Goal: Task Accomplishment & Management: Use online tool/utility

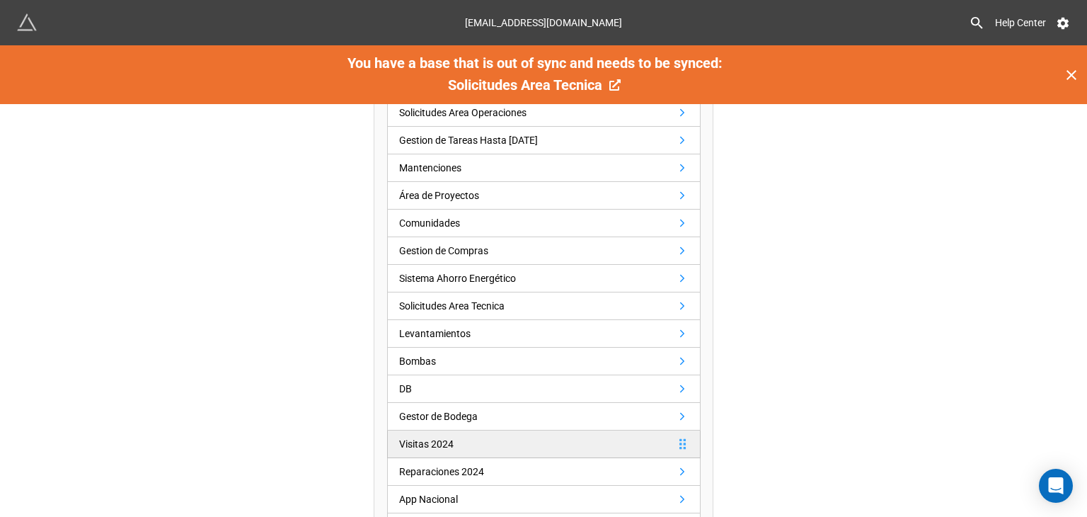
scroll to position [496, 0]
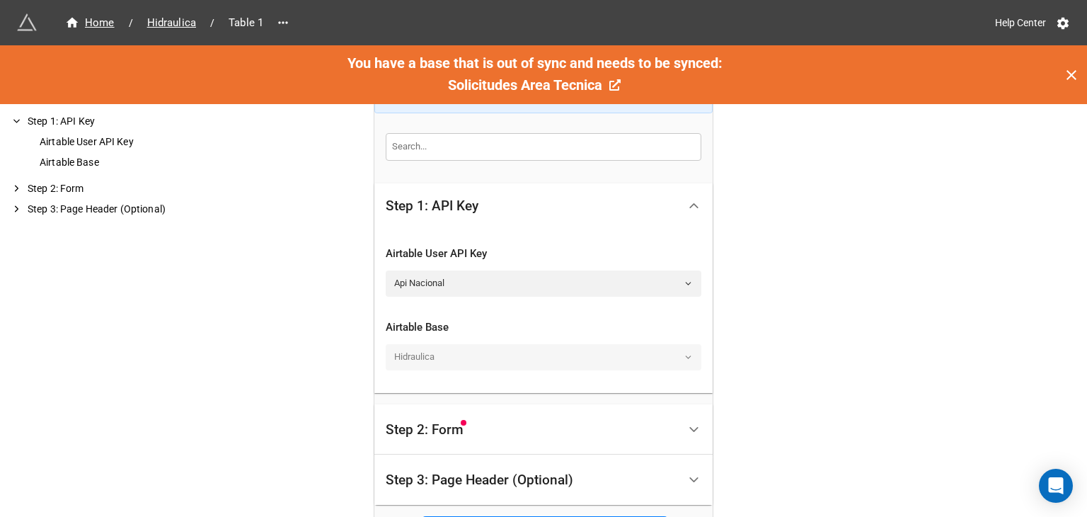
scroll to position [405, 0]
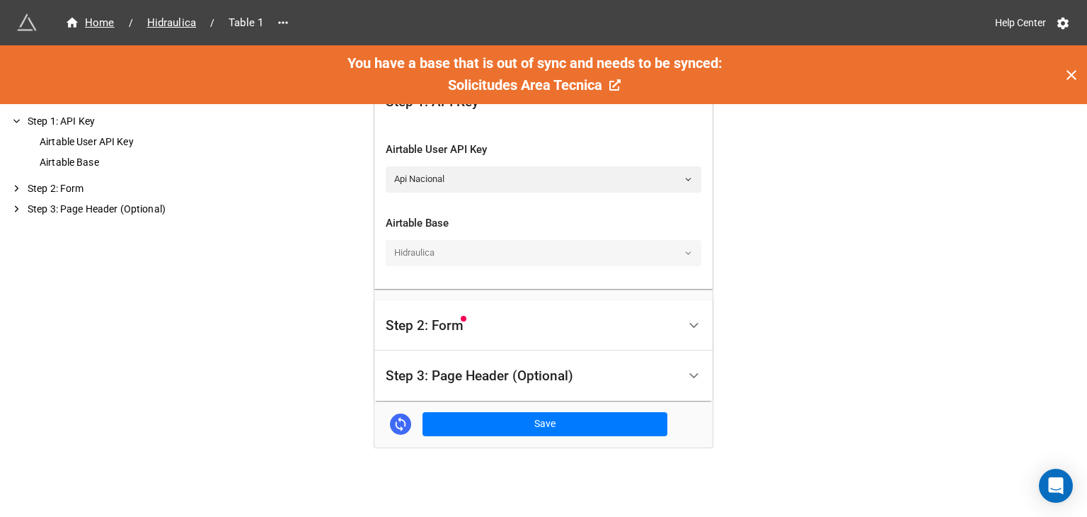
click at [656, 249] on div "Hidraulica" at bounding box center [544, 252] width 316 height 25
click at [689, 310] on div at bounding box center [694, 325] width 32 height 32
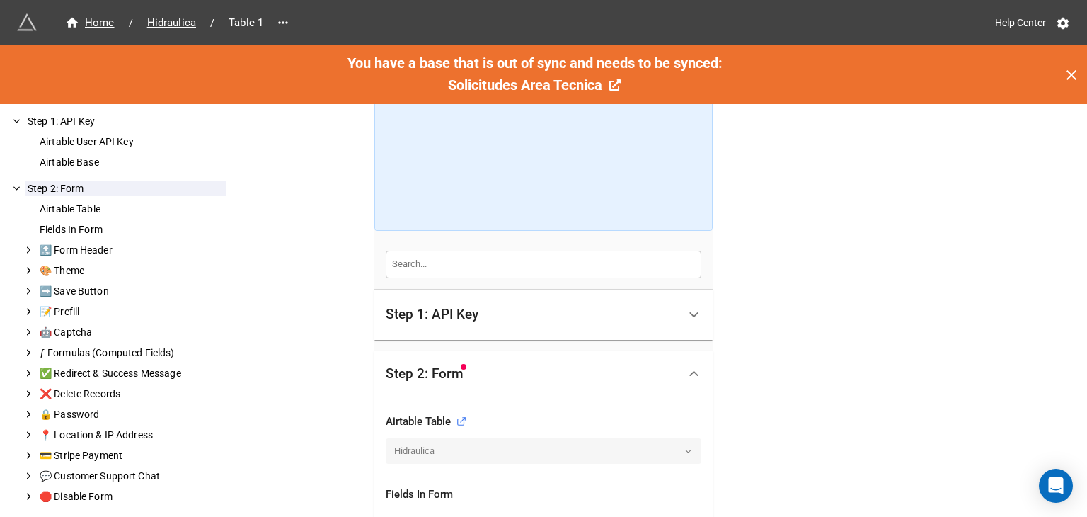
scroll to position [98, 0]
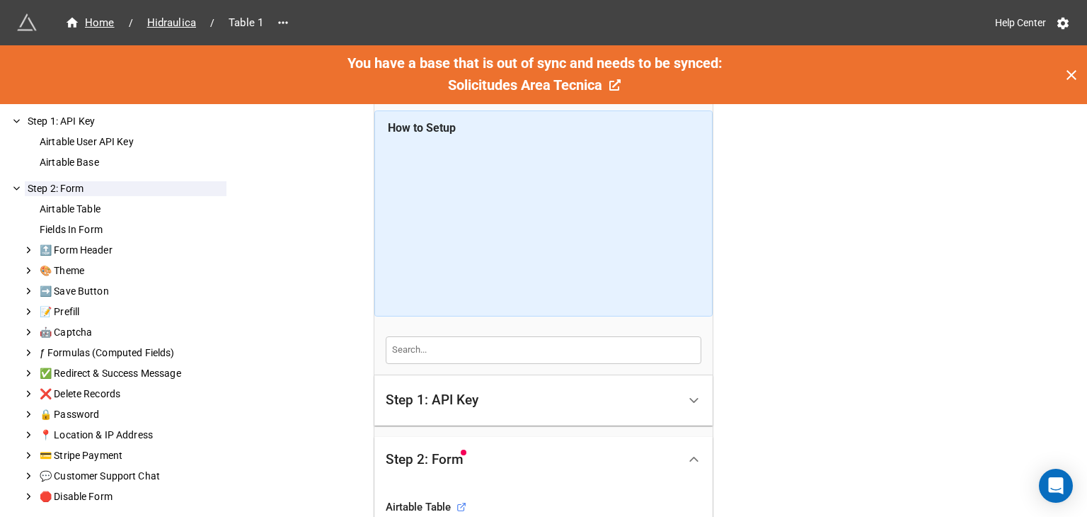
click at [650, 408] on div "Step 1: API Key" at bounding box center [532, 400] width 292 height 33
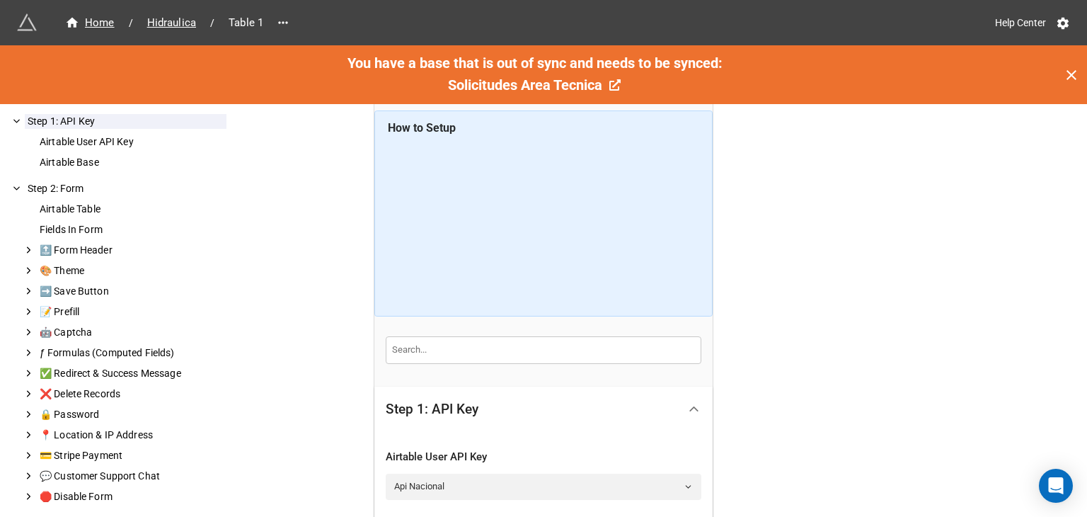
scroll to position [239, 0]
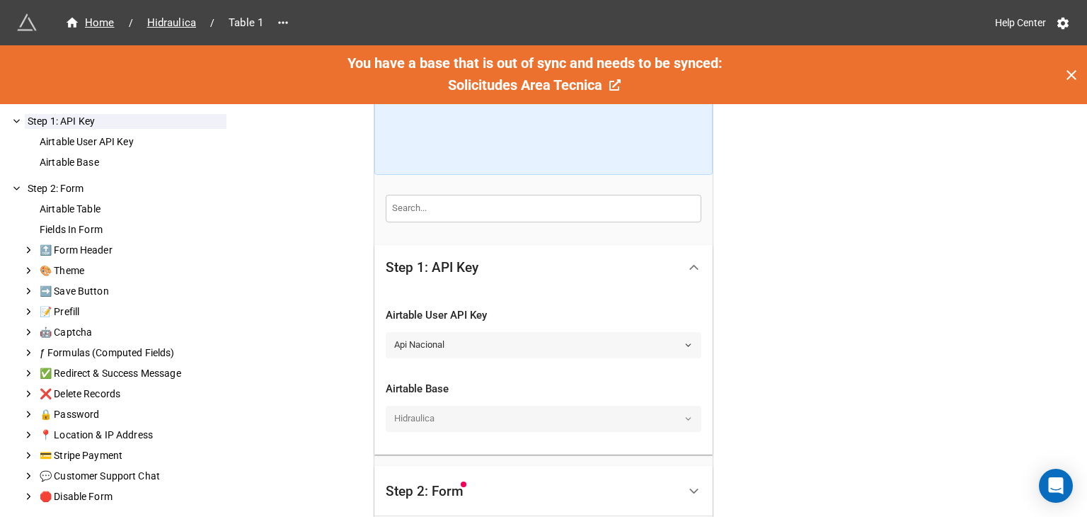
click at [505, 355] on link "Api Nacional" at bounding box center [544, 344] width 316 height 25
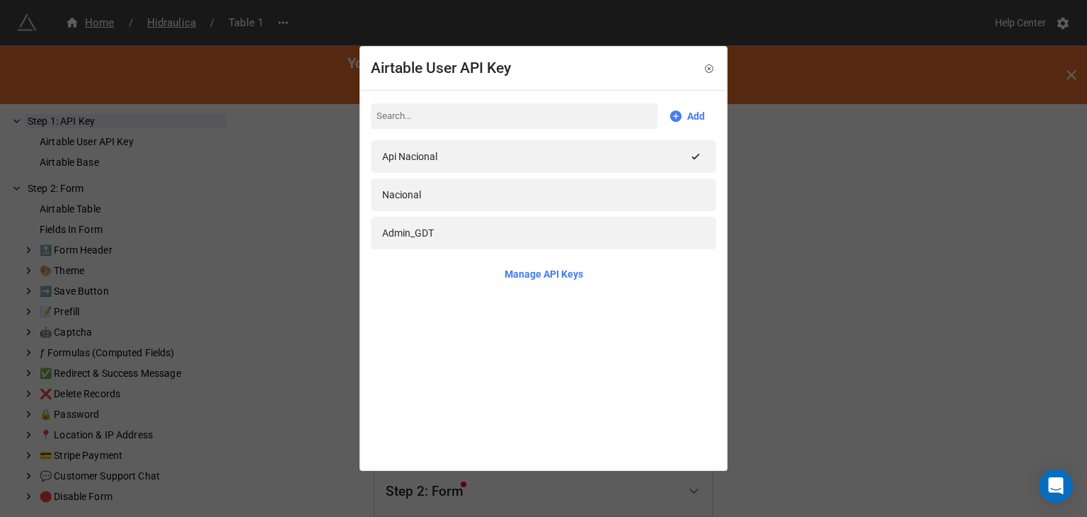
click at [920, 313] on div "Airtable User API Key Add Api Nacional Nacional Admin_GDT Manage API Keys" at bounding box center [543, 258] width 1087 height 517
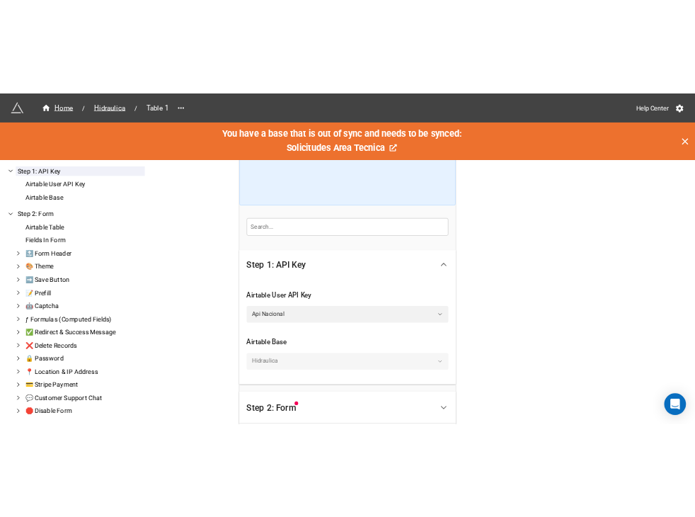
scroll to position [381, 0]
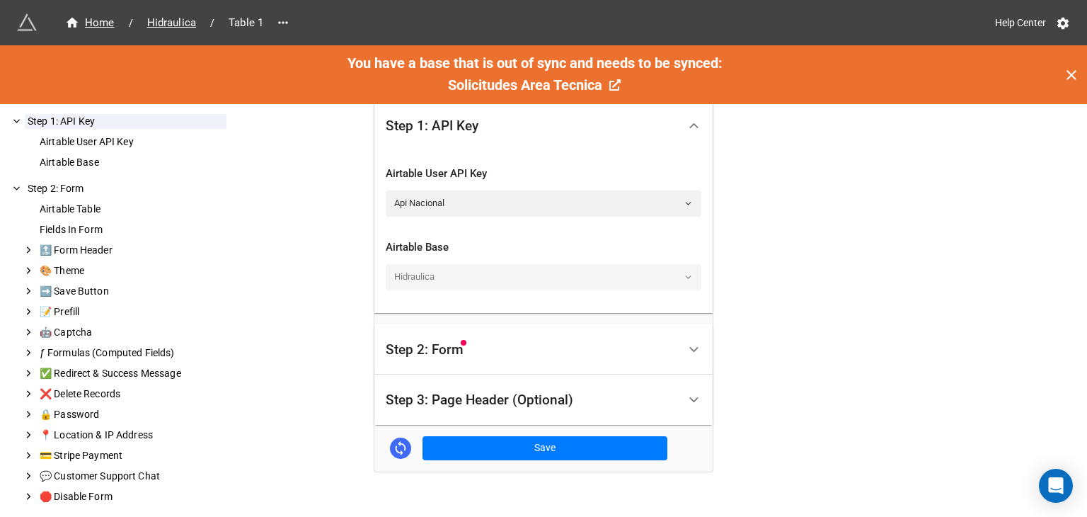
drag, startPoint x: 665, startPoint y: 265, endPoint x: 673, endPoint y: 270, distance: 9.1
click at [665, 264] on div "Hidraulica" at bounding box center [544, 276] width 316 height 25
click at [680, 275] on div "Hidraulica" at bounding box center [544, 276] width 316 height 25
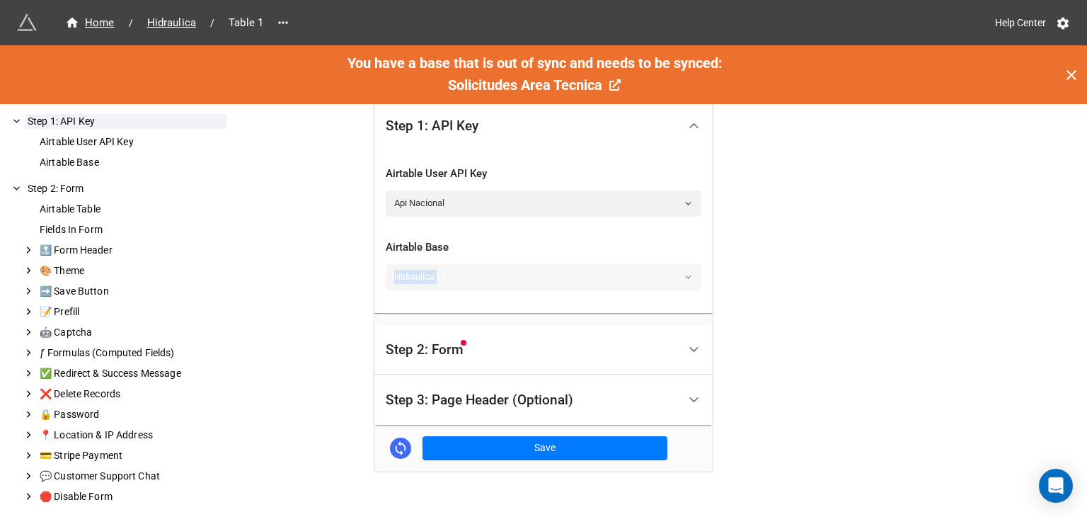
click at [680, 275] on div "Hidraulica" at bounding box center [544, 276] width 316 height 25
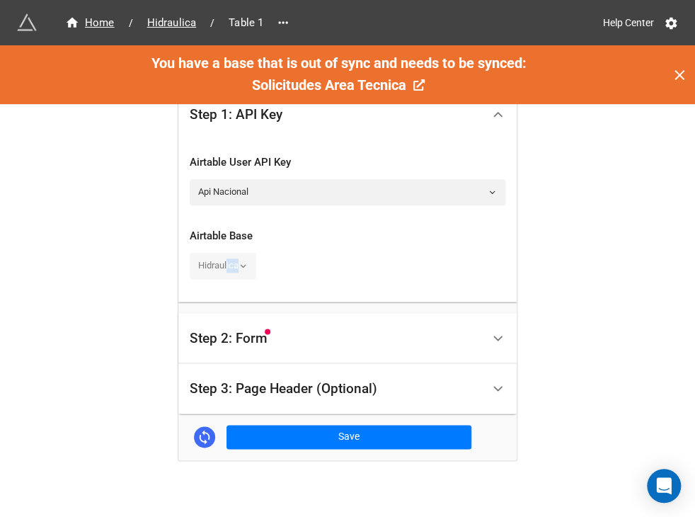
drag, startPoint x: 224, startPoint y: 268, endPoint x: 264, endPoint y: 273, distance: 40.7
click at [264, 273] on div "Hidraulica" at bounding box center [348, 265] width 316 height 25
click at [244, 266] on div "Hidraulica" at bounding box center [223, 265] width 67 height 25
click at [351, 260] on div "Hidraulica" at bounding box center [348, 265] width 316 height 25
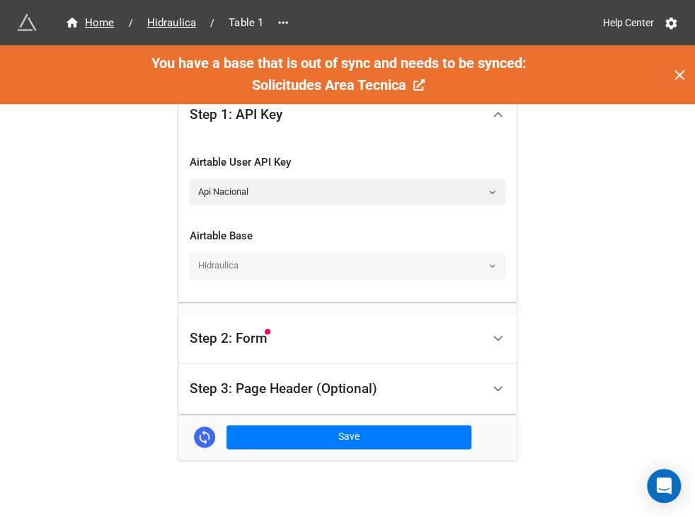
click at [351, 260] on div "Hidraulica" at bounding box center [348, 265] width 316 height 25
click at [397, 190] on link "Api Nacional" at bounding box center [348, 191] width 316 height 25
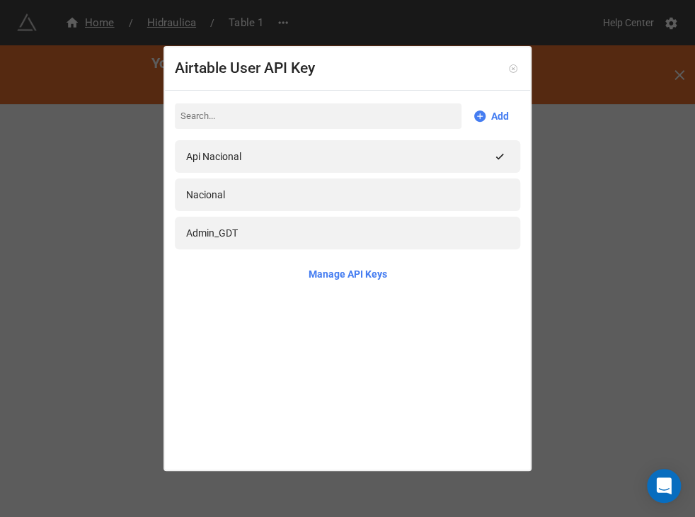
click at [508, 68] on icon at bounding box center [513, 69] width 10 height 10
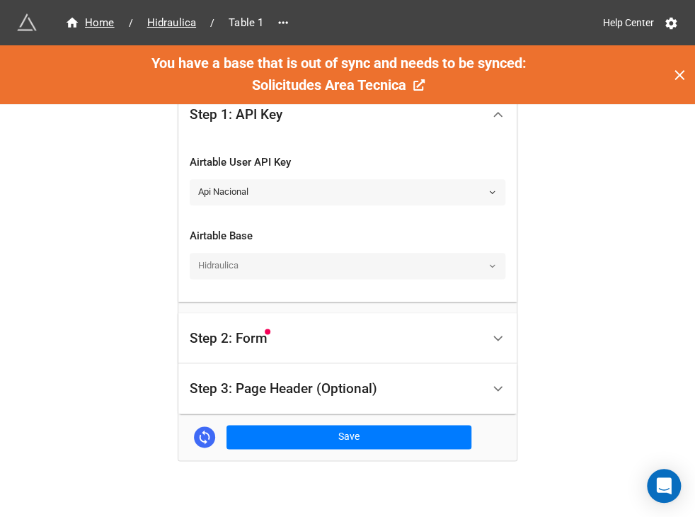
click at [430, 181] on link "Api Nacional" at bounding box center [348, 191] width 316 height 25
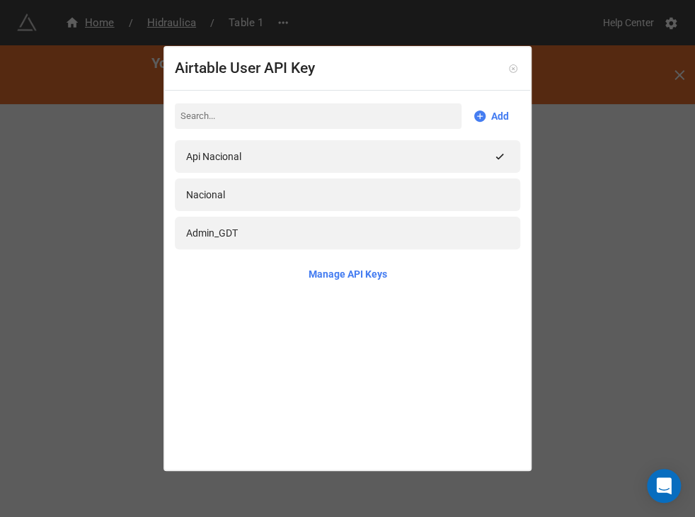
click at [508, 66] on icon at bounding box center [513, 69] width 10 height 10
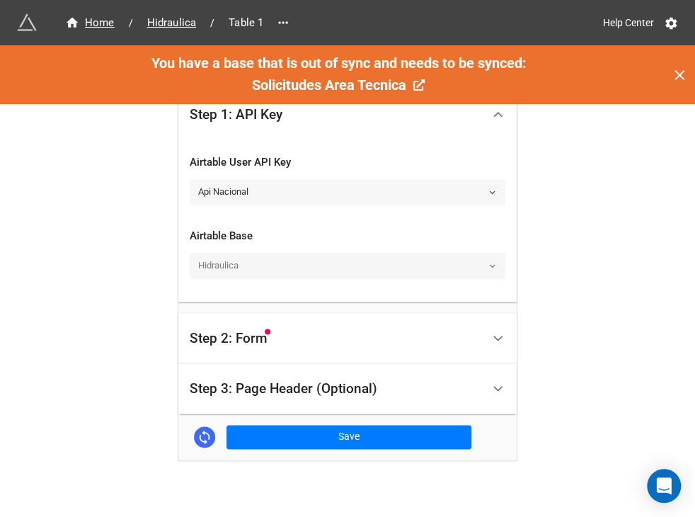
click at [490, 192] on icon at bounding box center [492, 192] width 9 height 9
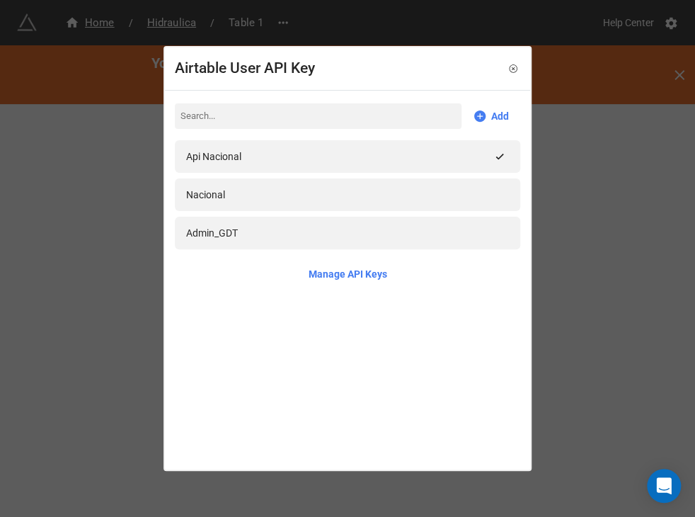
click at [583, 229] on div "Airtable User API Key Add Api Nacional Nacional Admin_GDT Manage API Keys" at bounding box center [347, 258] width 695 height 517
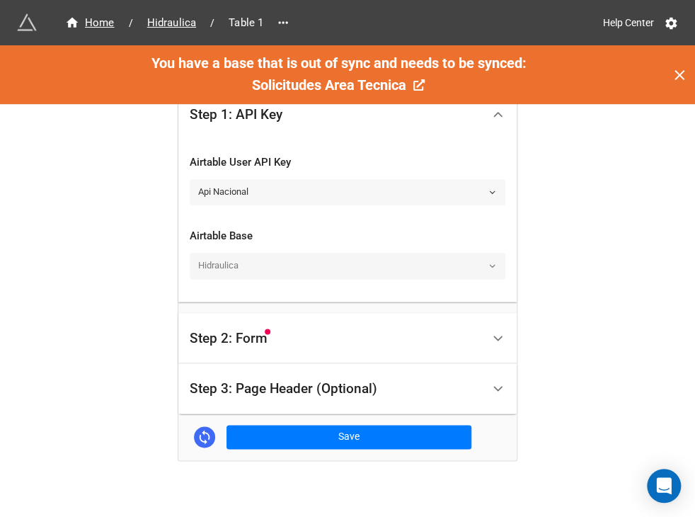
click at [488, 192] on icon at bounding box center [492, 192] width 9 height 9
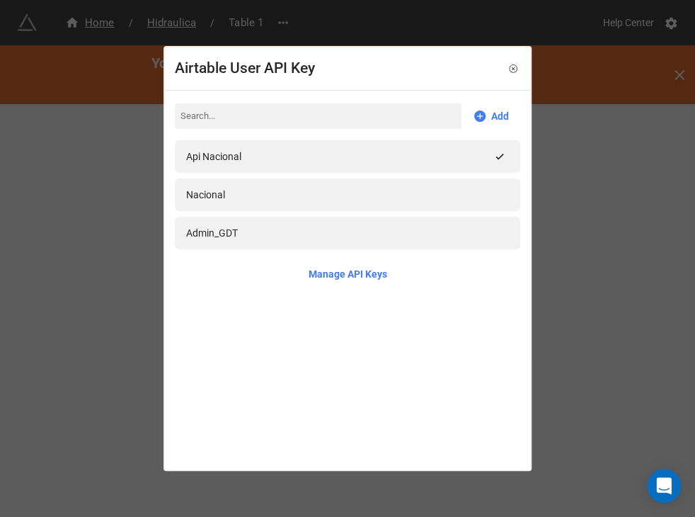
drag, startPoint x: 506, startPoint y: 68, endPoint x: 510, endPoint y: 80, distance: 12.8
click at [508, 72] on icon at bounding box center [513, 69] width 10 height 10
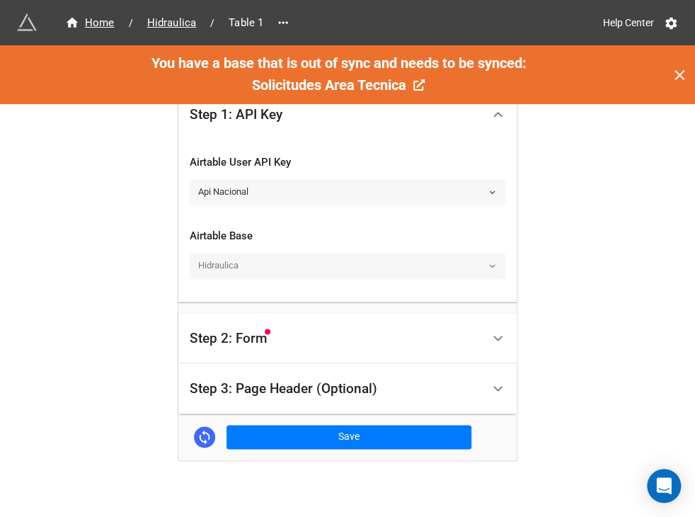
click at [331, 189] on link "Api Nacional" at bounding box center [348, 191] width 316 height 25
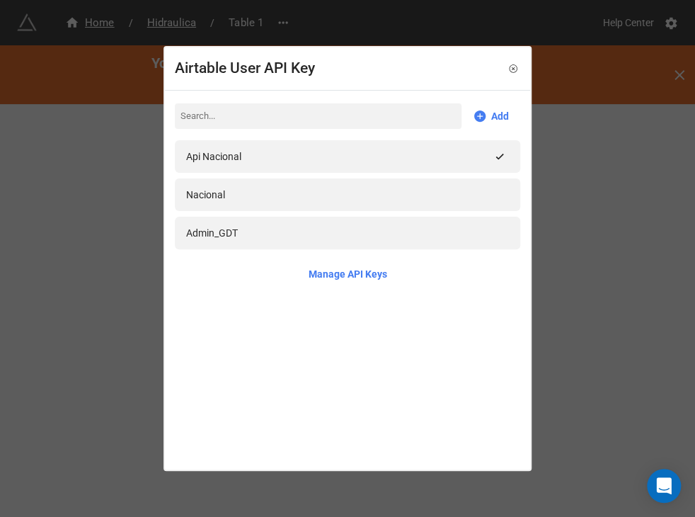
click at [626, 172] on div "Airtable User API Key Add Api Nacional Nacional Admin_GDT Manage API Keys" at bounding box center [347, 258] width 695 height 517
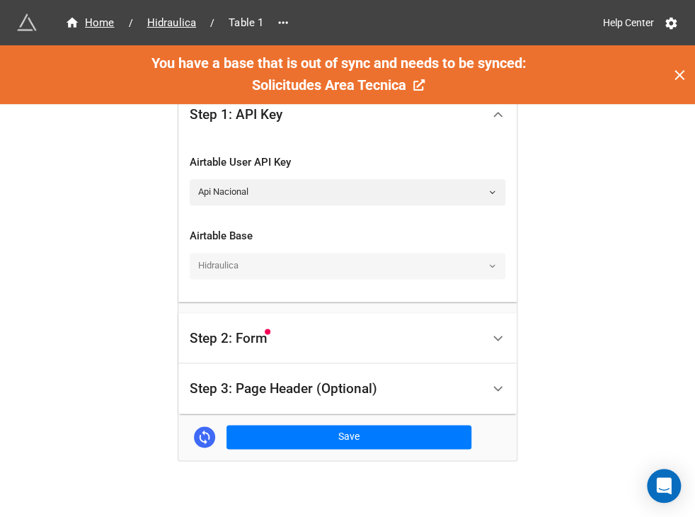
drag, startPoint x: 343, startPoint y: 253, endPoint x: 595, endPoint y: 265, distance: 252.3
click at [595, 265] on div "We have released a newer version of this extension with many improvements! It's…" at bounding box center [347, 74] width 695 height 911
click at [478, 270] on div "Hidraulica" at bounding box center [348, 265] width 316 height 25
click at [490, 261] on div "Hidraulica" at bounding box center [348, 265] width 316 height 25
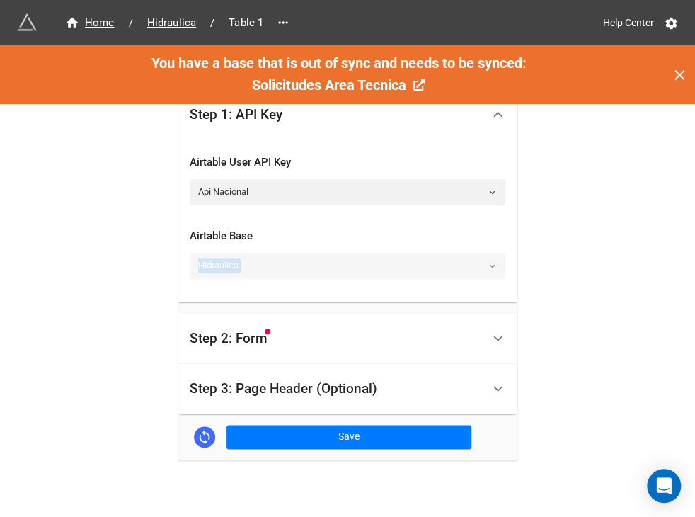
click at [490, 261] on div "Hidraulica" at bounding box center [348, 265] width 316 height 25
drag, startPoint x: 490, startPoint y: 261, endPoint x: 624, endPoint y: 171, distance: 161.6
click at [624, 171] on div "We have released a newer version of this extension with many improvements! It's…" at bounding box center [347, 74] width 695 height 911
click at [398, 192] on link "Api Nacional" at bounding box center [348, 191] width 316 height 25
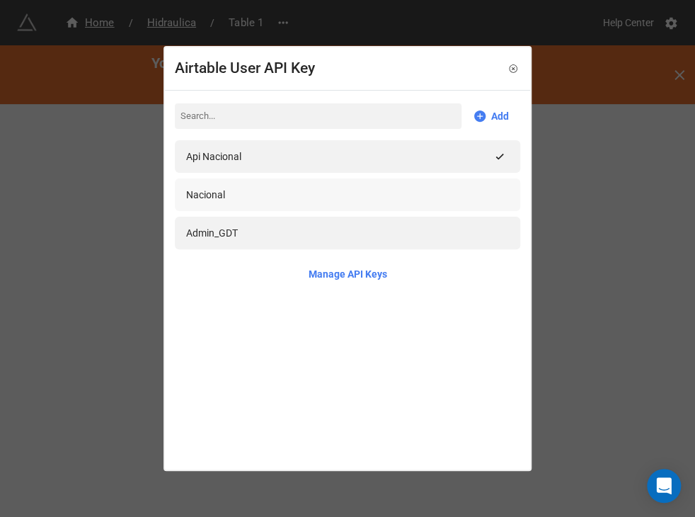
click at [239, 188] on div "Nacional" at bounding box center [347, 195] width 323 height 16
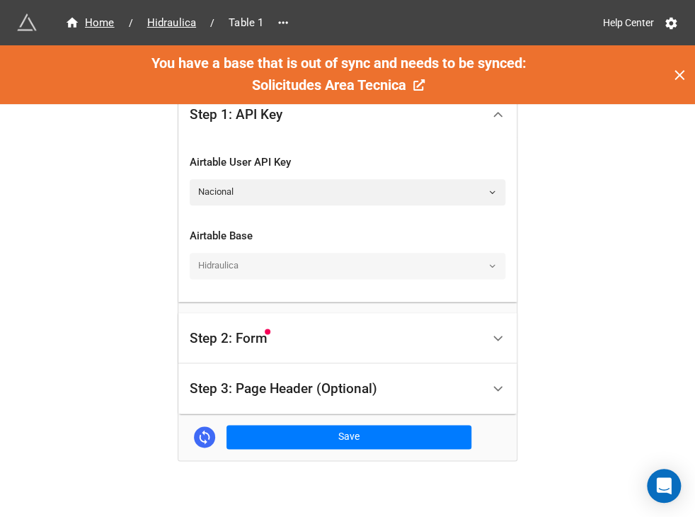
click at [479, 256] on div "Hidraulica" at bounding box center [348, 265] width 316 height 25
click at [476, 268] on div "Hidraulica" at bounding box center [348, 265] width 316 height 25
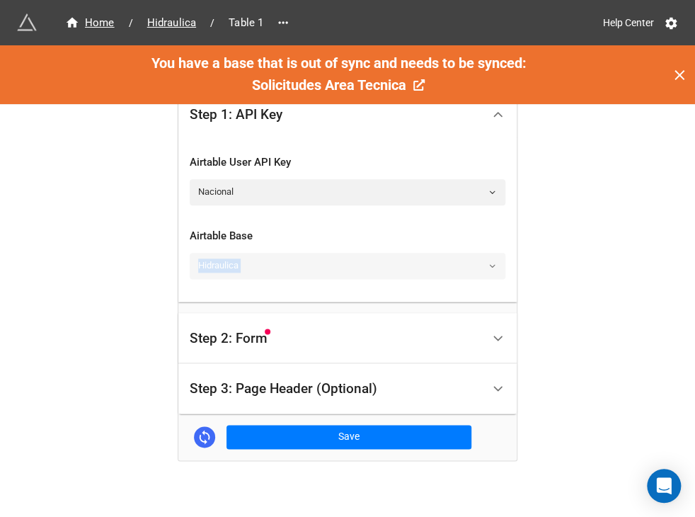
click at [476, 268] on div "Hidraulica" at bounding box center [348, 265] width 316 height 25
click at [487, 356] on div "Step 2: Form" at bounding box center [347, 338] width 338 height 51
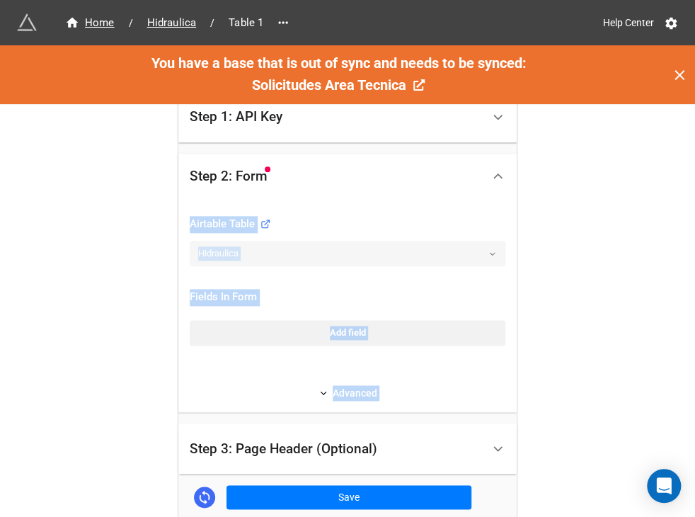
click at [575, 329] on div "We have released a newer version of this extension with many improvements! It's…" at bounding box center [347, 104] width 695 height 971
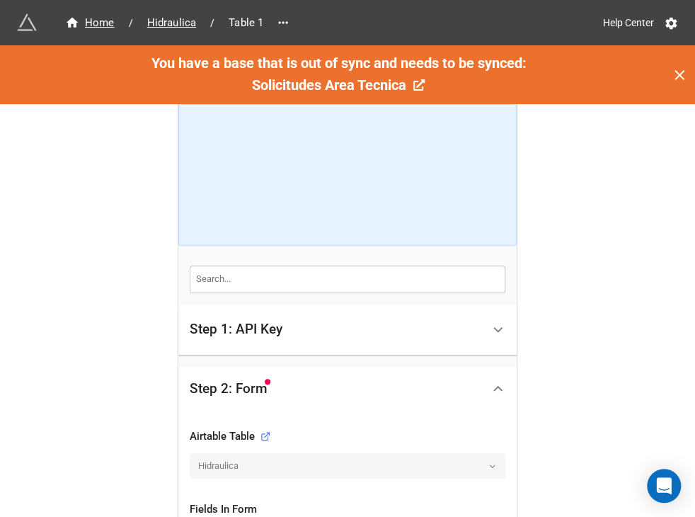
scroll to position [0, 0]
